Goal: Find specific page/section: Find specific page/section

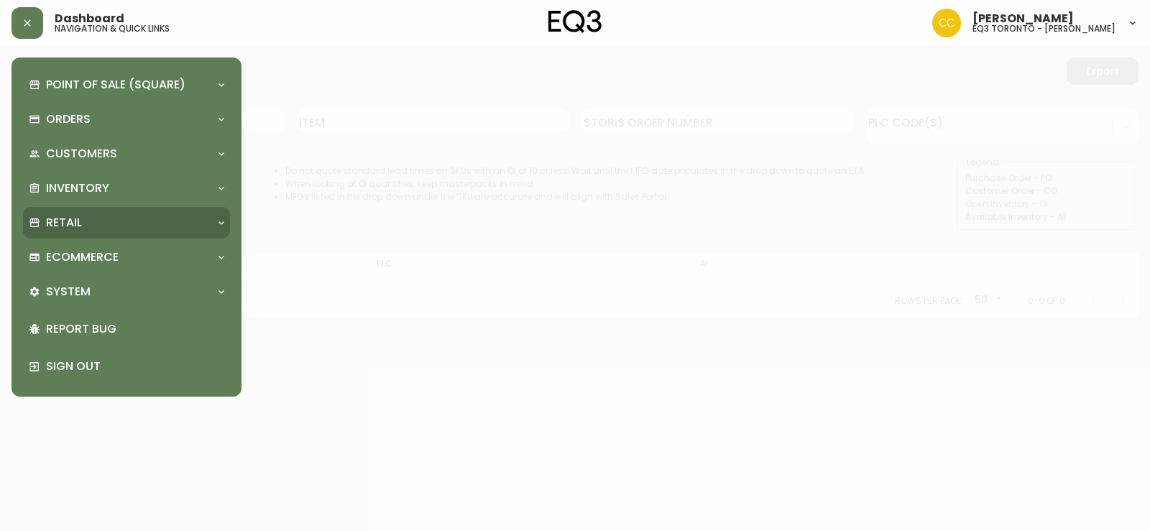
click at [89, 231] on div "Retail" at bounding box center [126, 223] width 207 height 32
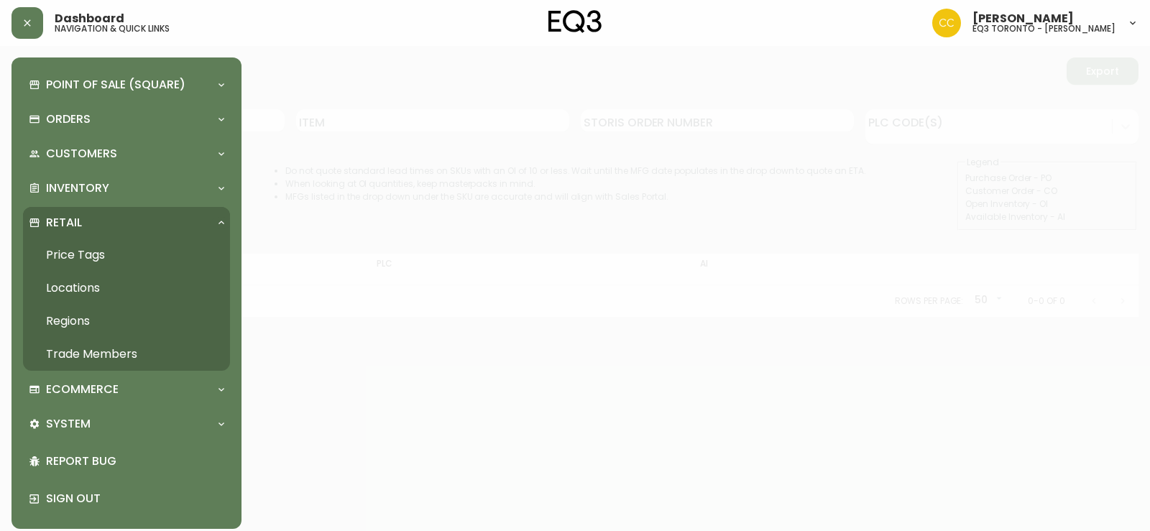
click at [119, 357] on link "Trade Members" at bounding box center [126, 354] width 207 height 33
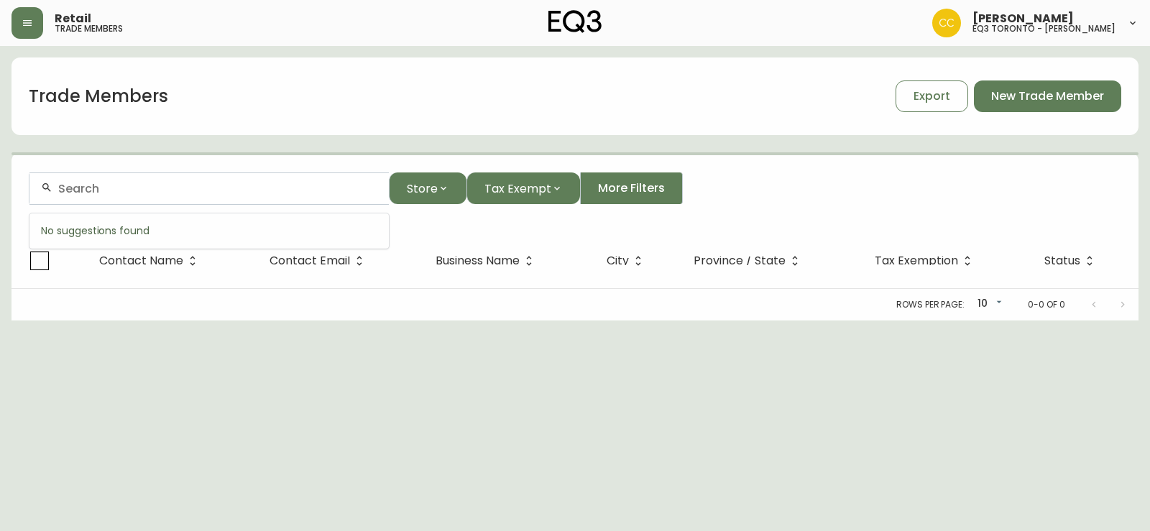
click at [114, 194] on input "text" at bounding box center [217, 189] width 319 height 14
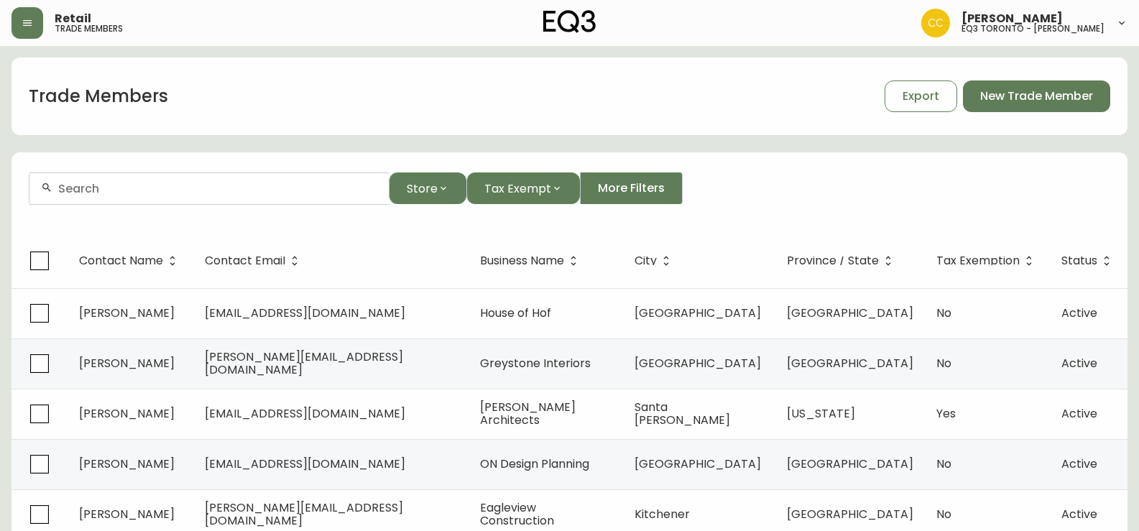
click at [114, 194] on input "text" at bounding box center [217, 189] width 319 height 14
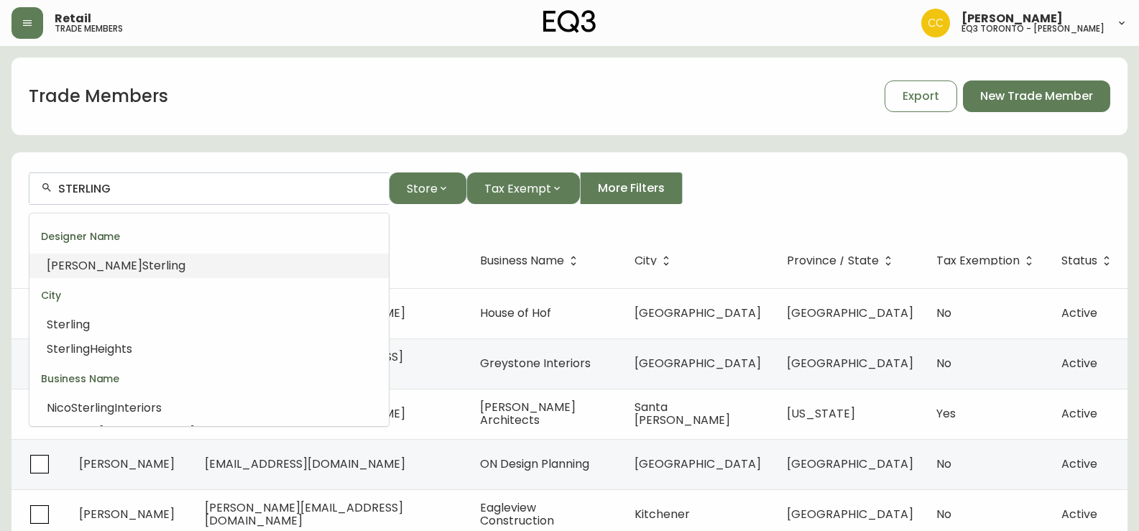
drag, startPoint x: 111, startPoint y: 188, endPoint x: 0, endPoint y: 123, distance: 129.2
click at [0, 123] on main "Trade Members Export New Trade Member STERLING Store Tax Exempt More Filters Co…" at bounding box center [569, 435] width 1139 height 778
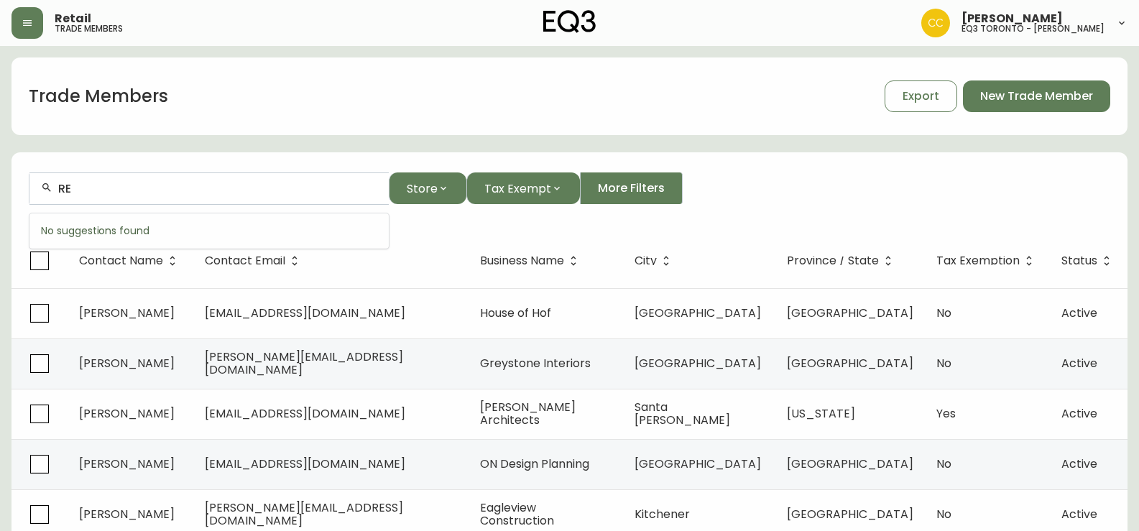
type input "R"
drag, startPoint x: 271, startPoint y: 196, endPoint x: 0, endPoint y: 173, distance: 272.0
click at [0, 173] on main "Trade Members Export New Trade Member [PERSON_NAME][EMAIL_ADDRESS][DOMAIN_NAME]…" at bounding box center [569, 435] width 1139 height 778
drag, startPoint x: 110, startPoint y: 167, endPoint x: 3, endPoint y: 167, distance: 107.1
click at [3, 167] on main "Trade Members Export New Trade Member [PERSON_NAME][EMAIL_ADDRESS][DOMAIN_NAME]…" at bounding box center [569, 435] width 1139 height 778
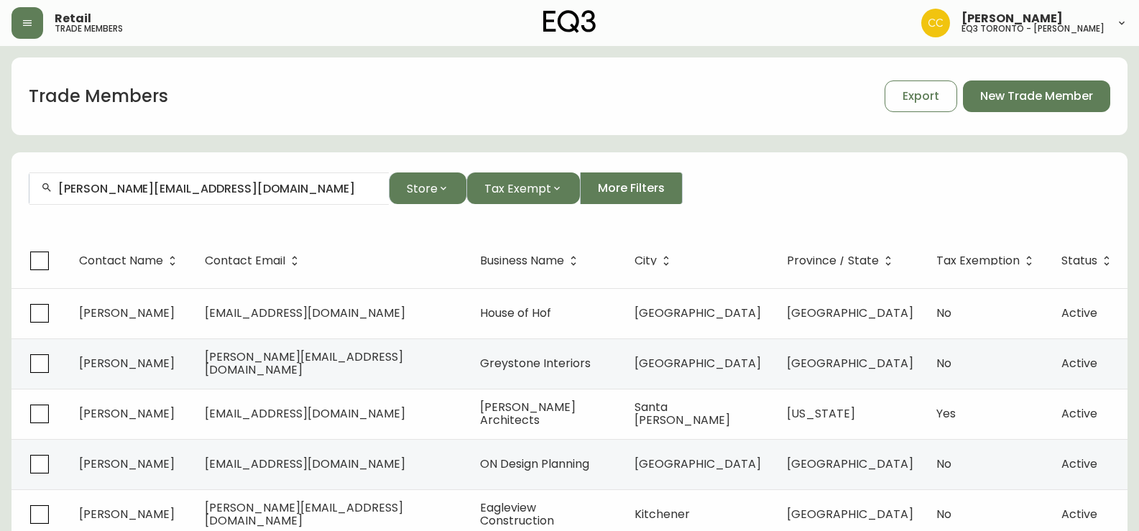
click at [0, 273] on main "Trade Members Export New Trade Member [PERSON_NAME][EMAIL_ADDRESS][DOMAIN_NAME]…" at bounding box center [569, 435] width 1139 height 778
click at [255, 197] on div "[PERSON_NAME][EMAIL_ADDRESS][DOMAIN_NAME]" at bounding box center [208, 189] width 359 height 32
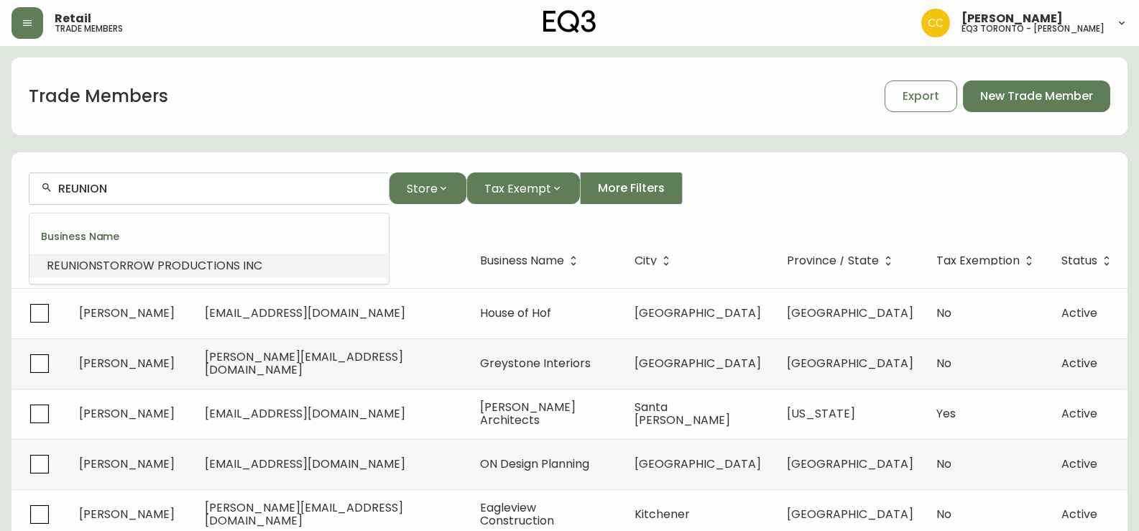
click at [128, 272] on span "STORROW PRODUCTIONS INC" at bounding box center [179, 265] width 166 height 17
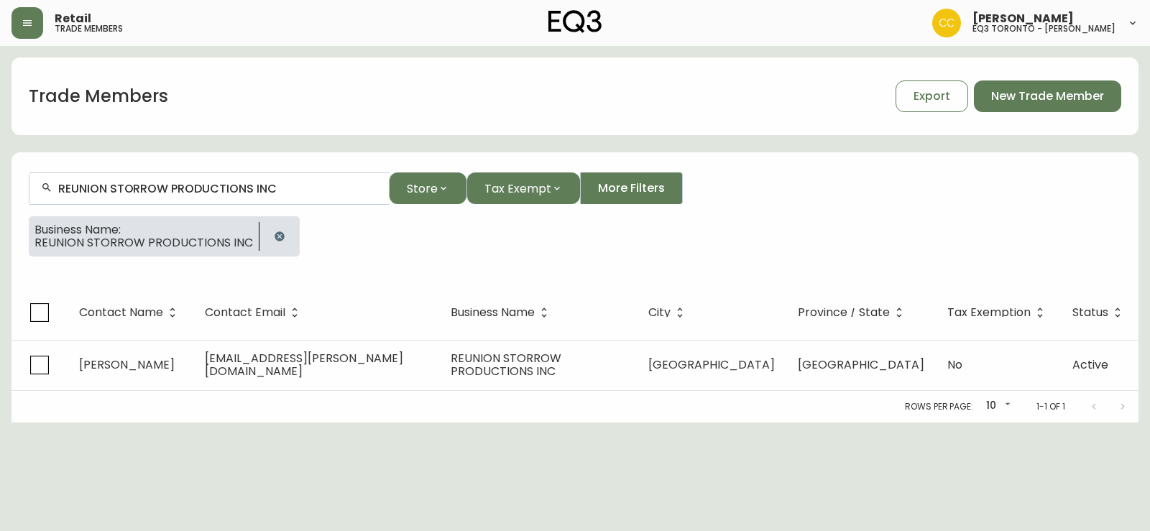
type input "REUNION STORROW PRODUCTIONS INC"
click at [0, 245] on main "Trade Members Export New Trade Member REUNION STORROW PRODUCTIONS INC Store Tax…" at bounding box center [575, 234] width 1150 height 377
